Goal: Communication & Community: Answer question/provide support

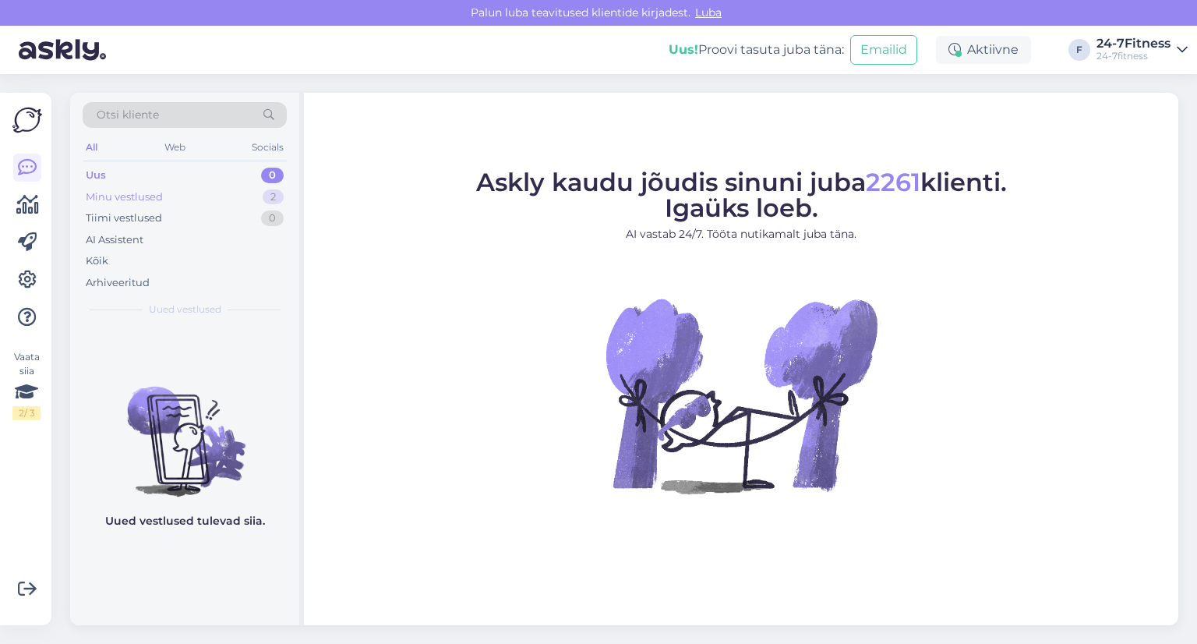
click at [147, 198] on div "Minu vestlused" at bounding box center [124, 197] width 77 height 16
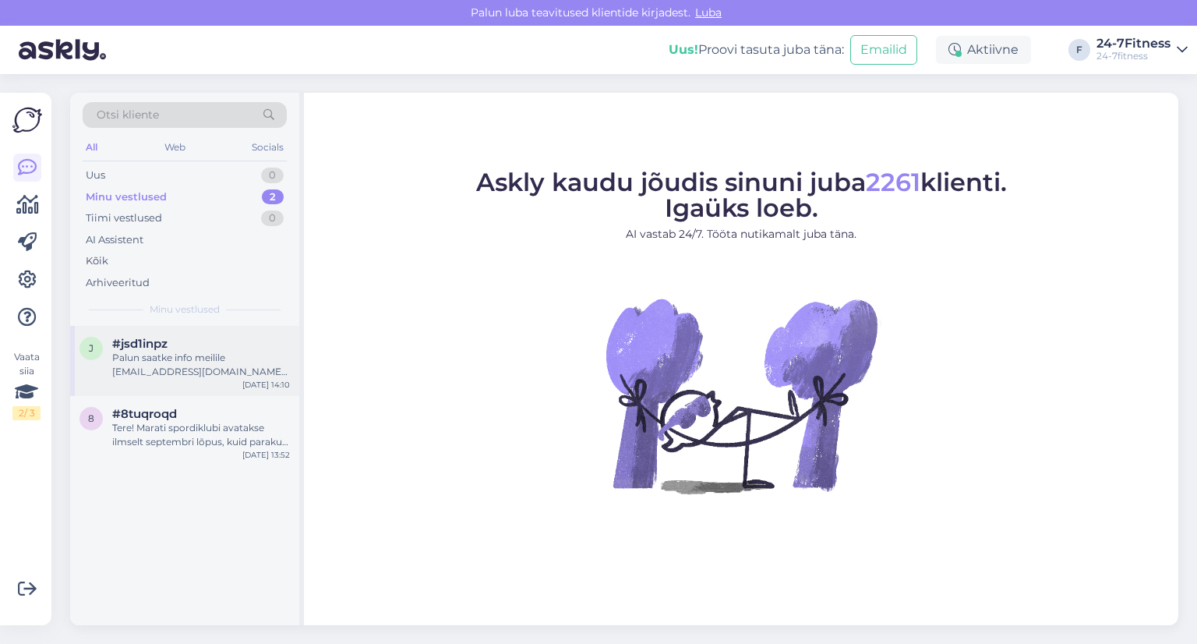
click at [168, 348] on span "#jsd1inpz" at bounding box center [139, 344] width 55 height 14
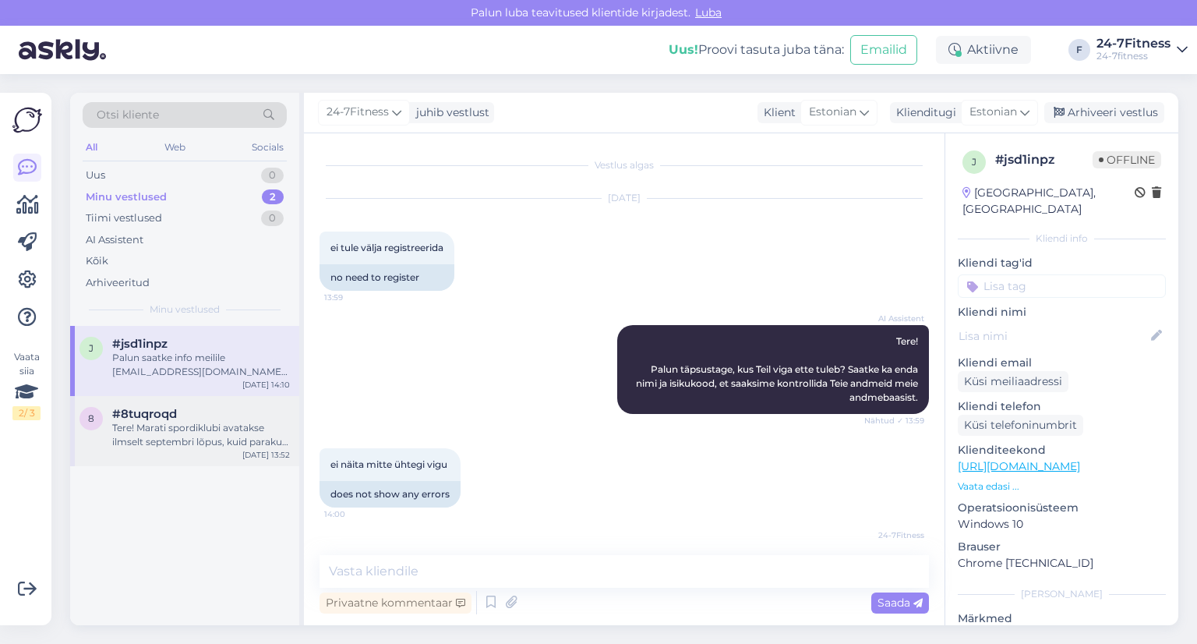
click at [152, 432] on div "Tere! Marati spordiklubi avatakse ilmselt septembri lõpus, kuid paraku täpne ku…" at bounding box center [201, 435] width 178 height 28
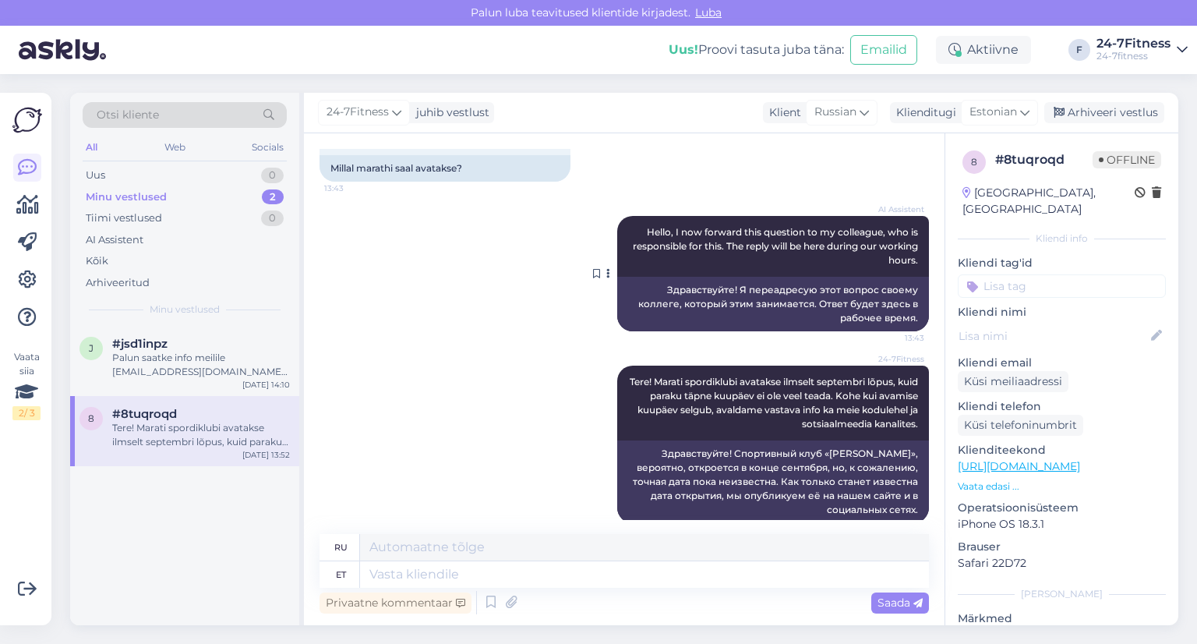
scroll to position [129, 0]
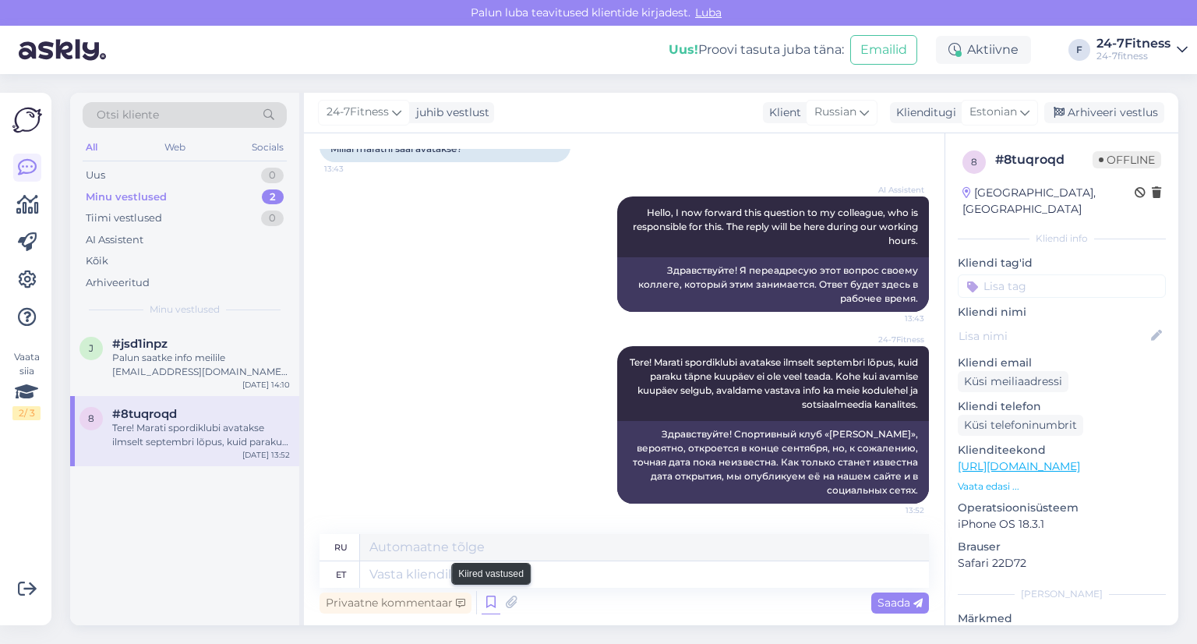
click at [485, 601] on icon at bounding box center [491, 602] width 19 height 23
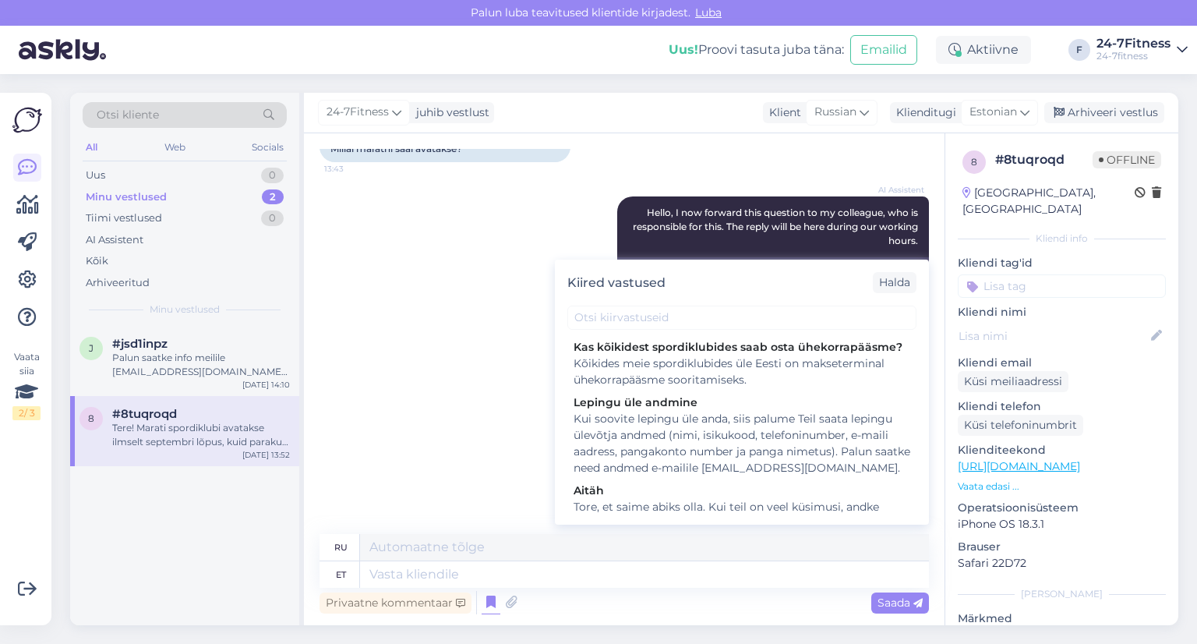
click at [477, 408] on div "24-7Fitness Tere! Marati spordiklubi avatakse ilmselt septembri lõpus, kuid par…" at bounding box center [625, 425] width 610 height 192
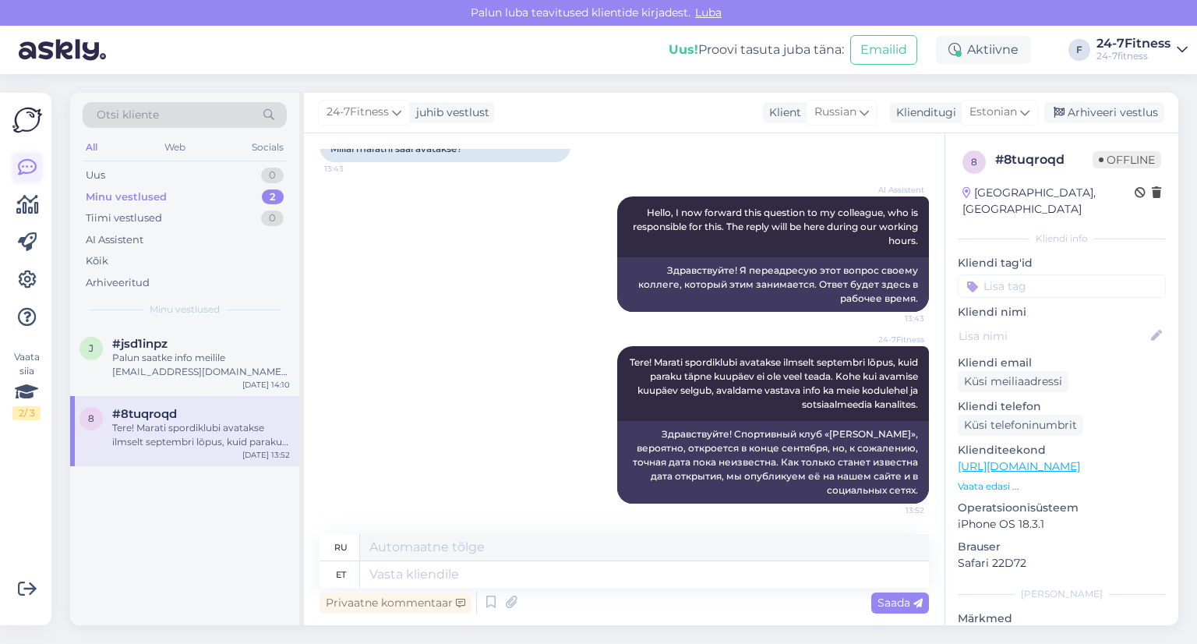
click at [25, 168] on icon at bounding box center [27, 167] width 19 height 19
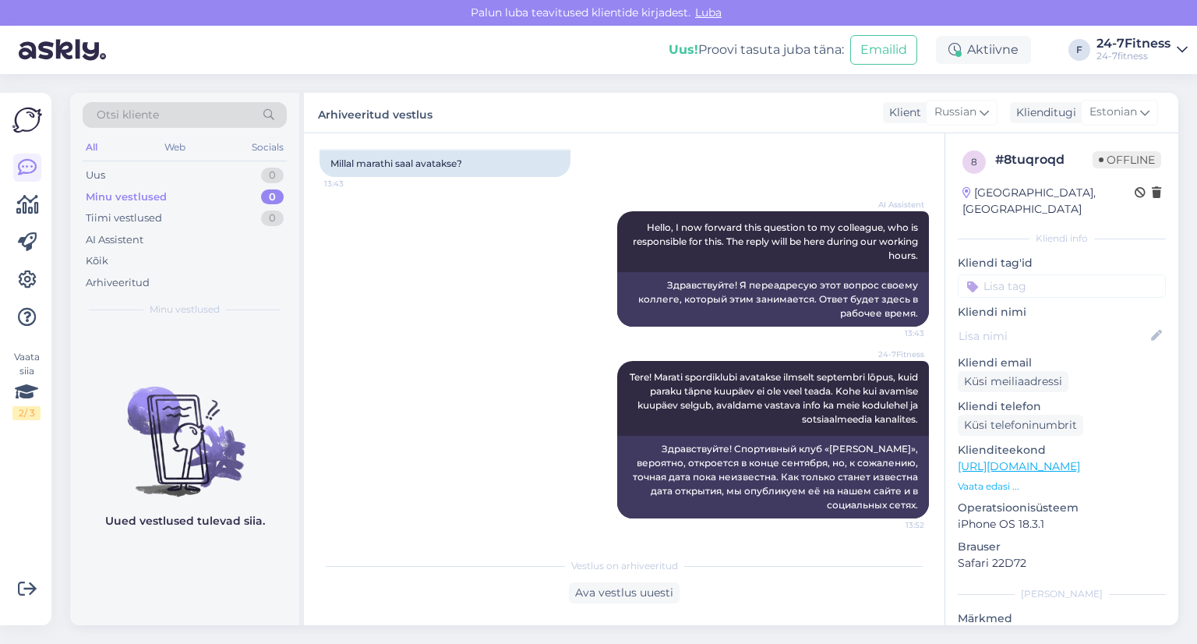
scroll to position [114, 0]
click at [28, 166] on icon at bounding box center [27, 167] width 19 height 19
click at [140, 196] on div "Minu vestlused" at bounding box center [126, 197] width 81 height 16
click at [21, 164] on icon at bounding box center [27, 167] width 19 height 19
click at [23, 125] on img at bounding box center [27, 120] width 30 height 30
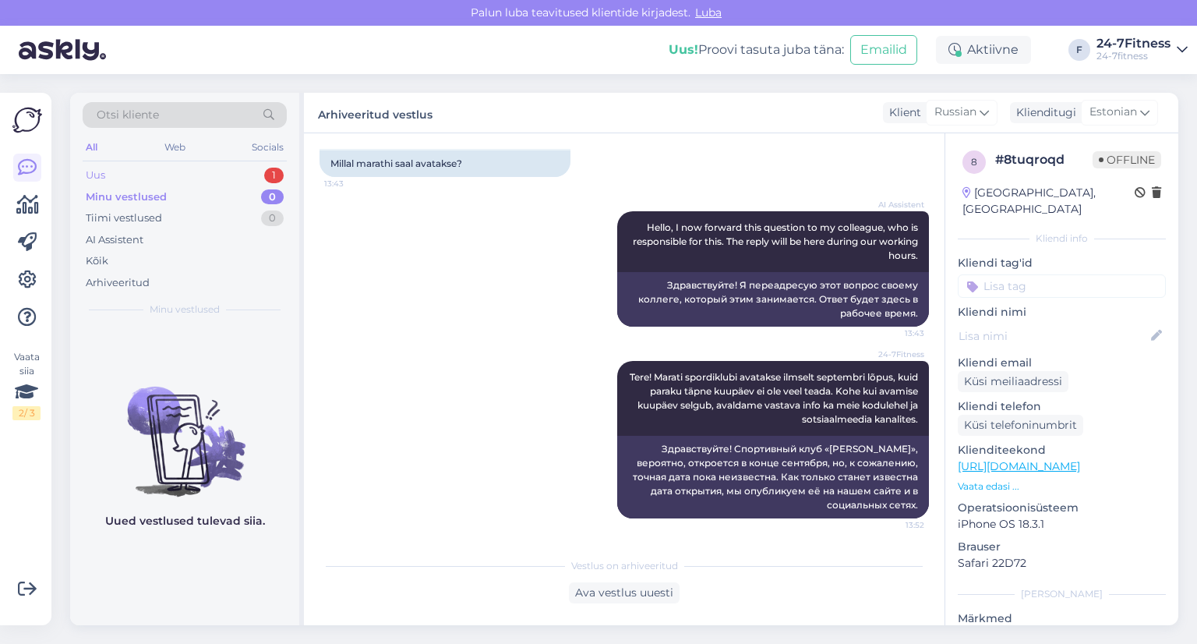
click at [147, 172] on div "Uus 1" at bounding box center [185, 175] width 204 height 22
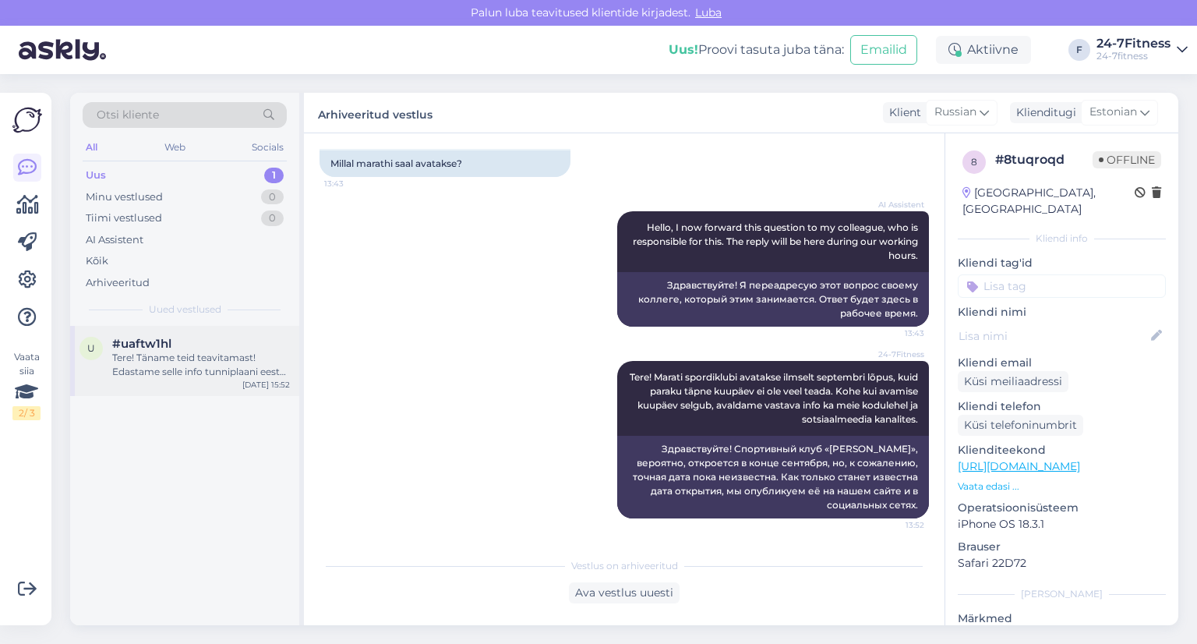
click at [170, 356] on div "Tere! Täname teid teavitamast! Edastame selle info tunniplaani eest vastutavale…" at bounding box center [201, 365] width 178 height 28
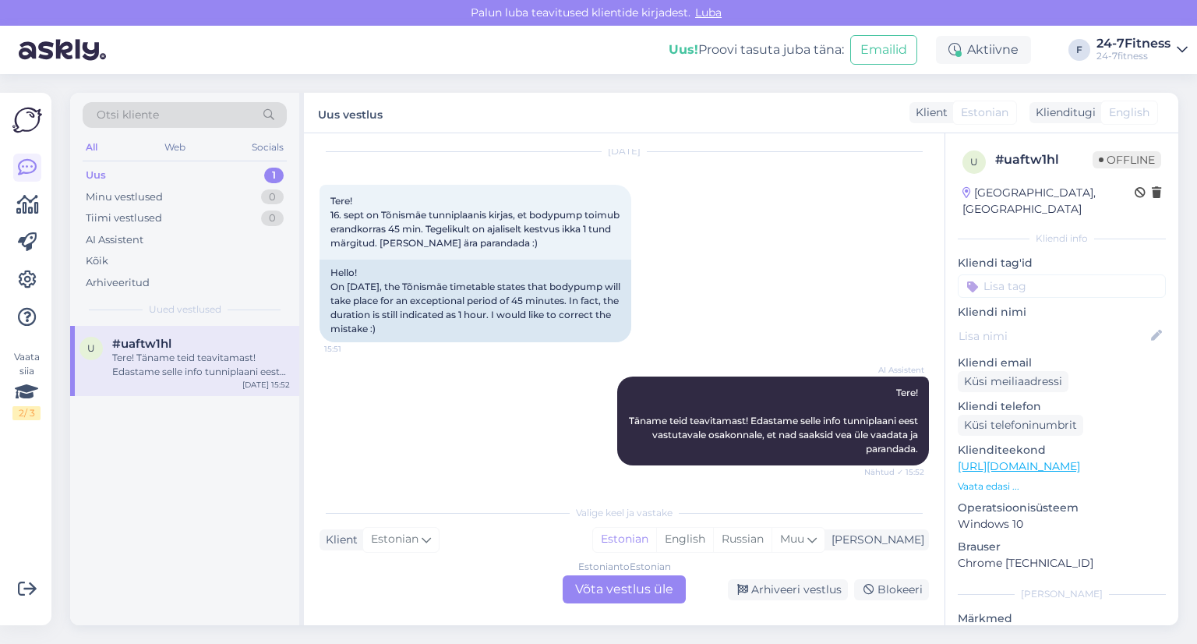
click at [196, 167] on div "Uus 1" at bounding box center [185, 175] width 204 height 22
click at [190, 348] on div "#uaftw1hl" at bounding box center [201, 344] width 178 height 14
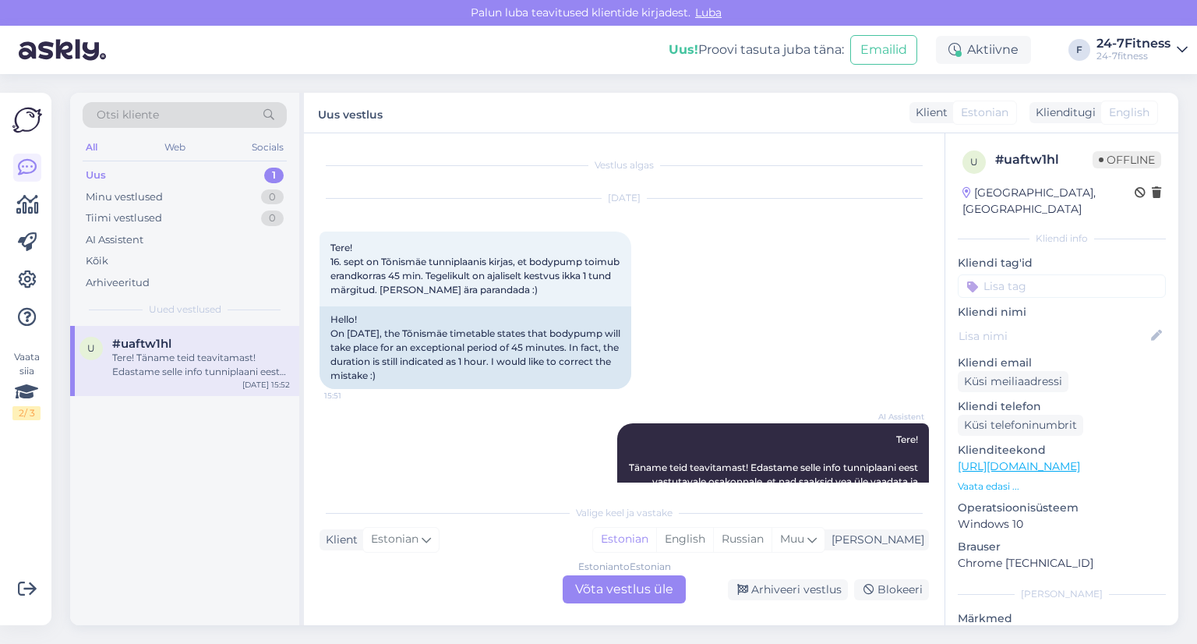
click at [103, 175] on div "Uus" at bounding box center [96, 176] width 20 height 16
click at [100, 181] on div "Uus" at bounding box center [96, 176] width 20 height 16
click at [26, 120] on img at bounding box center [27, 120] width 30 height 30
click at [178, 146] on div "Web" at bounding box center [174, 147] width 27 height 20
click at [177, 371] on div "Tere! Täname teid teavitamast! Edastame selle info tunniplaani eest vastutavale…" at bounding box center [201, 365] width 178 height 28
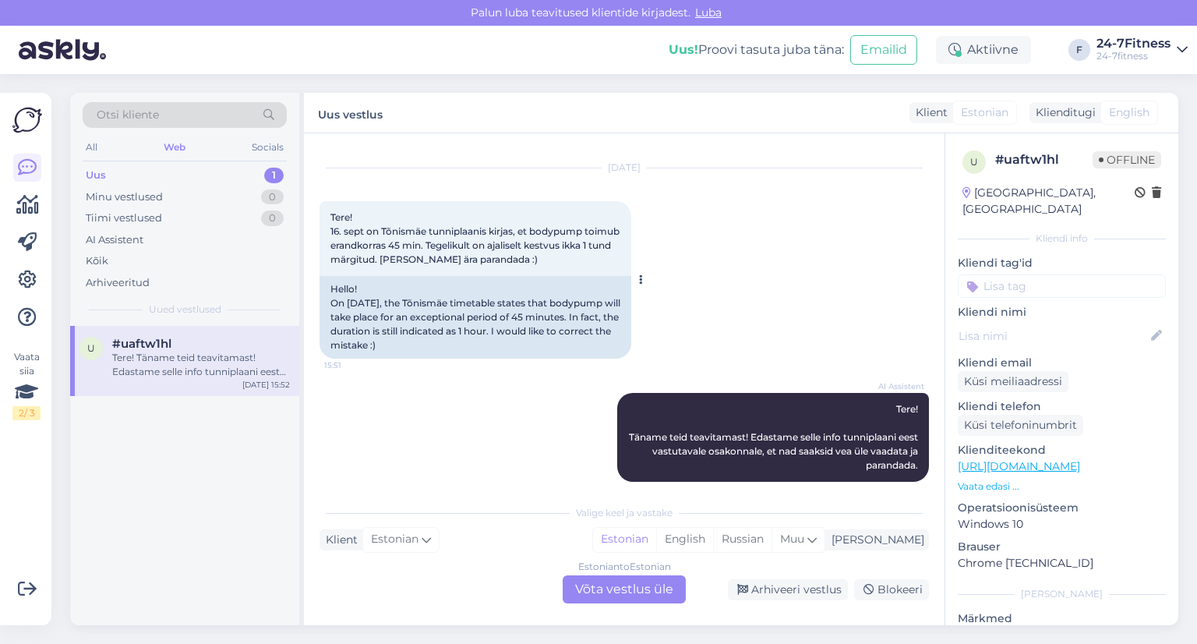
scroll to position [47, 0]
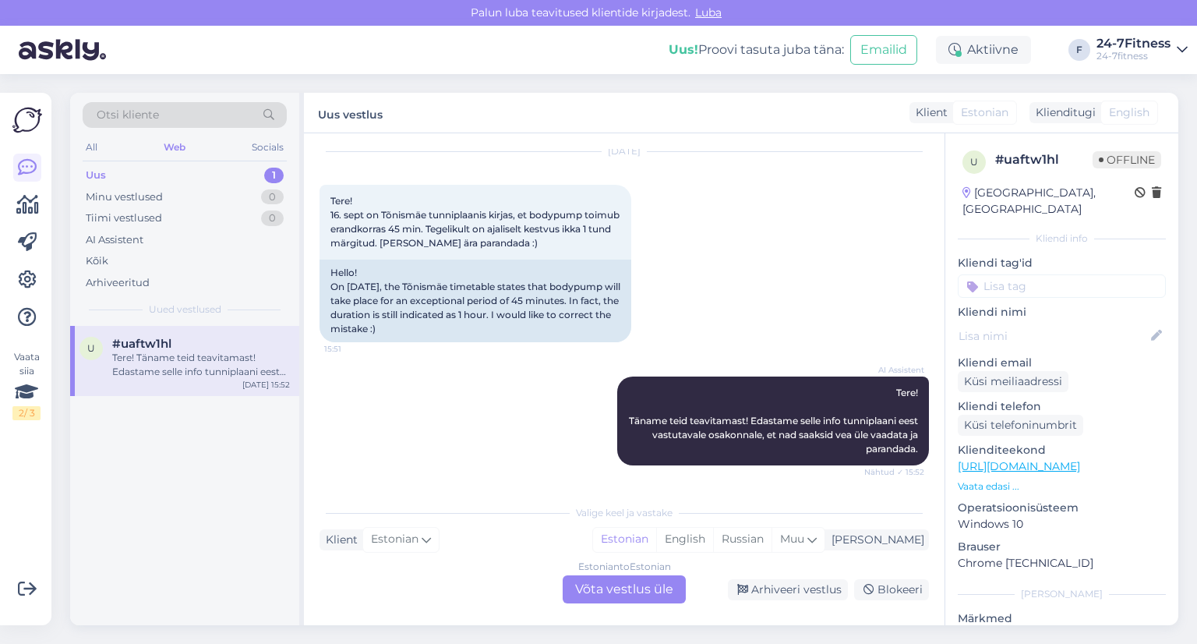
click at [100, 174] on div "Uus" at bounding box center [96, 176] width 20 height 16
click at [91, 147] on div "All" at bounding box center [92, 147] width 18 height 20
